Goal: Information Seeking & Learning: Learn about a topic

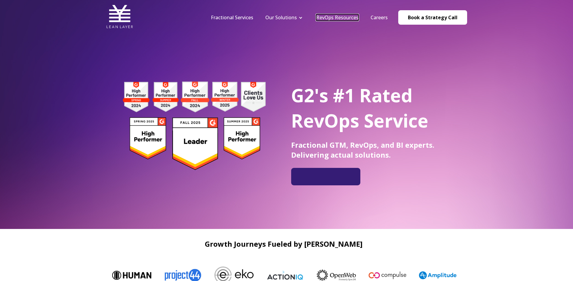
click at [347, 14] on link "RevOps Resources" at bounding box center [337, 17] width 42 height 7
click at [348, 18] on link "RevOps Resources" at bounding box center [337, 17] width 42 height 7
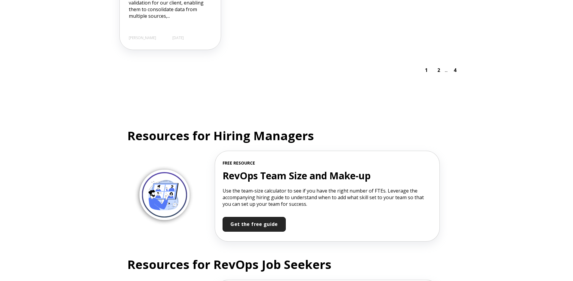
scroll to position [1241, 0]
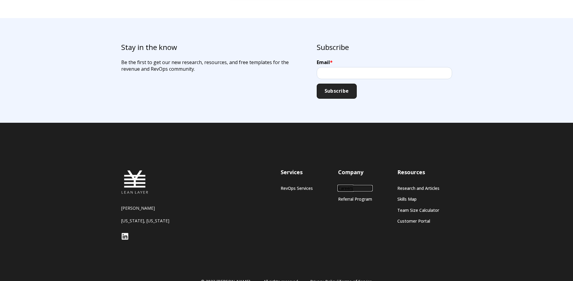
click at [350, 186] on link "Careers" at bounding box center [355, 188] width 34 height 5
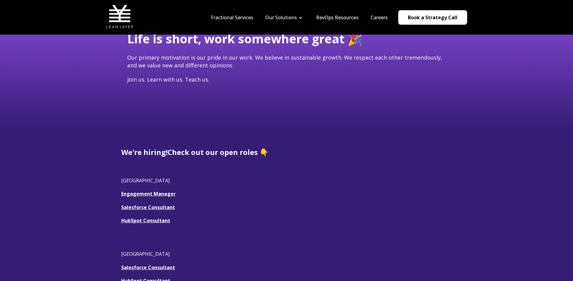
scroll to position [167, 0]
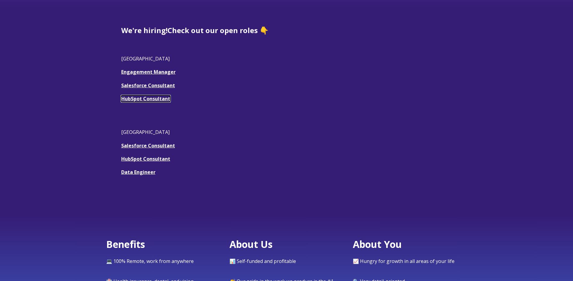
click at [151, 100] on link "HubSpot Consultant" at bounding box center [145, 98] width 49 height 7
click at [133, 69] on link "Engagement Manager" at bounding box center [148, 72] width 54 height 7
click at [146, 85] on u "Salesforce Consultant" at bounding box center [148, 85] width 54 height 7
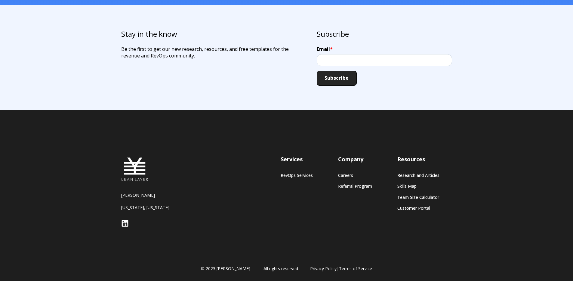
scroll to position [584, 0]
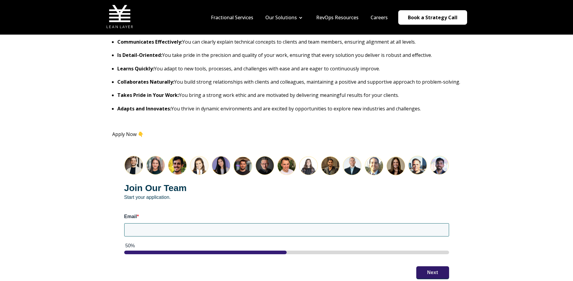
scroll to position [637, 0]
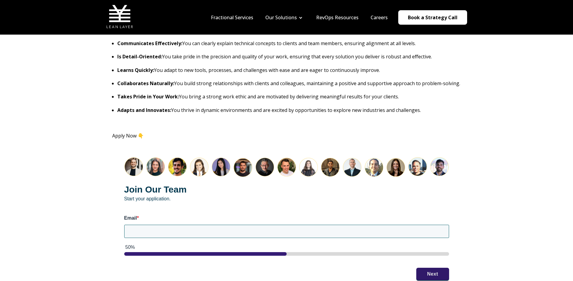
drag, startPoint x: 255, startPoint y: 156, endPoint x: 262, endPoint y: 145, distance: 13.1
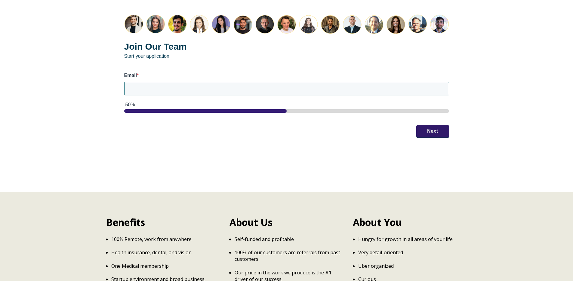
scroll to position [868, 0]
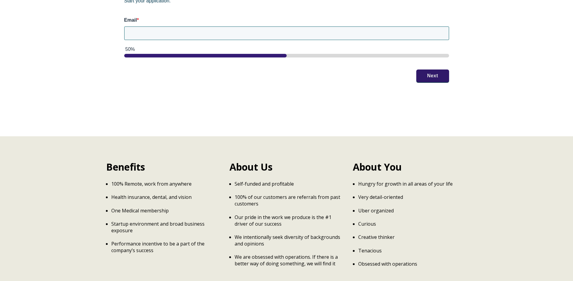
drag, startPoint x: 164, startPoint y: 88, endPoint x: 155, endPoint y: 83, distance: 10.5
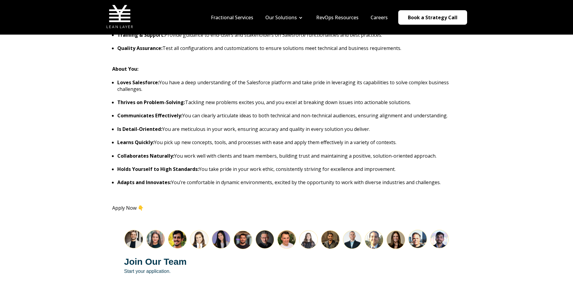
scroll to position [563, 0]
